Goal: Navigation & Orientation: Find specific page/section

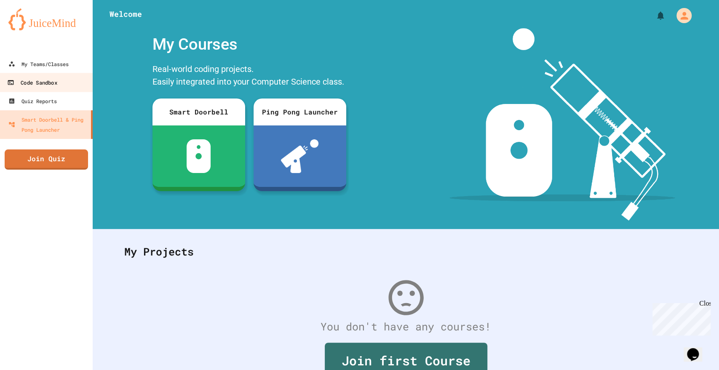
click at [71, 82] on link "Code Sandbox" at bounding box center [47, 82] width 96 height 19
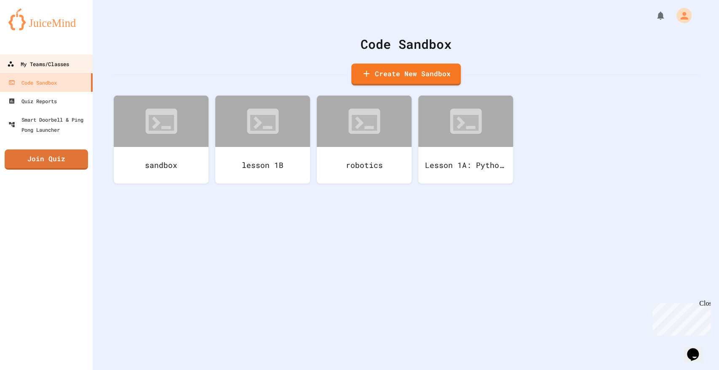
click at [62, 67] on div "My Teams/Classes" at bounding box center [38, 64] width 62 height 11
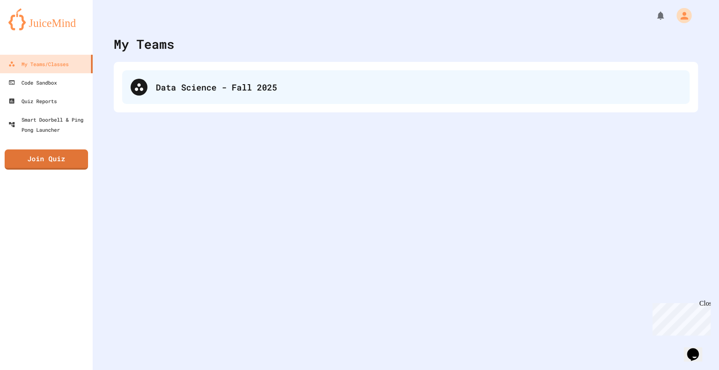
click at [161, 80] on div "Data Science - Fall 2025" at bounding box center [406, 87] width 568 height 34
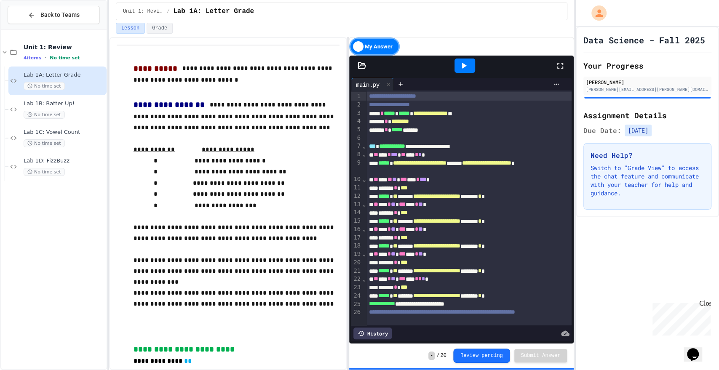
click at [70, 89] on div "No time set" at bounding box center [64, 86] width 81 height 8
click at [77, 115] on div "No time set" at bounding box center [64, 115] width 81 height 8
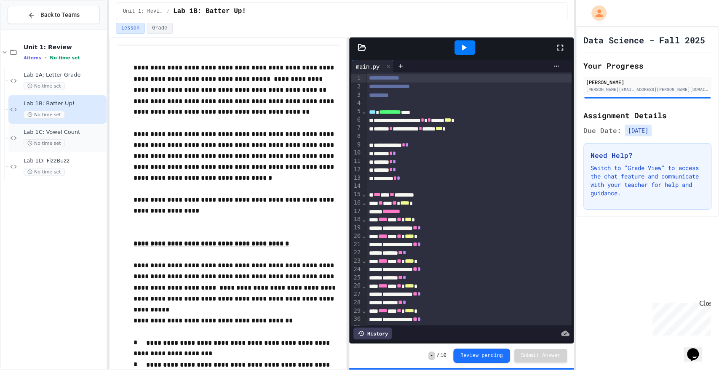
click at [77, 140] on div "No time set" at bounding box center [64, 143] width 81 height 8
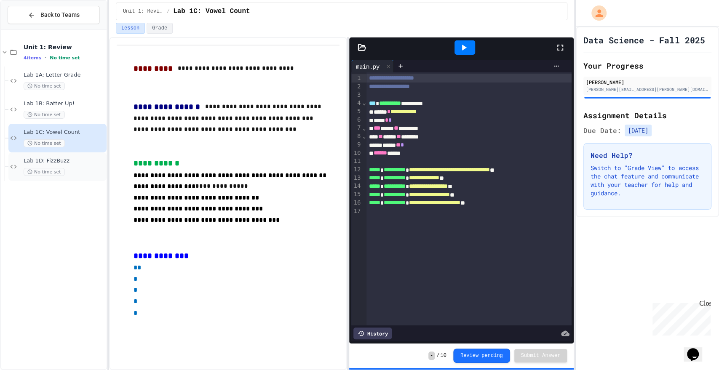
click at [78, 171] on div "No time set" at bounding box center [64, 172] width 81 height 8
